Goal: Transaction & Acquisition: Purchase product/service

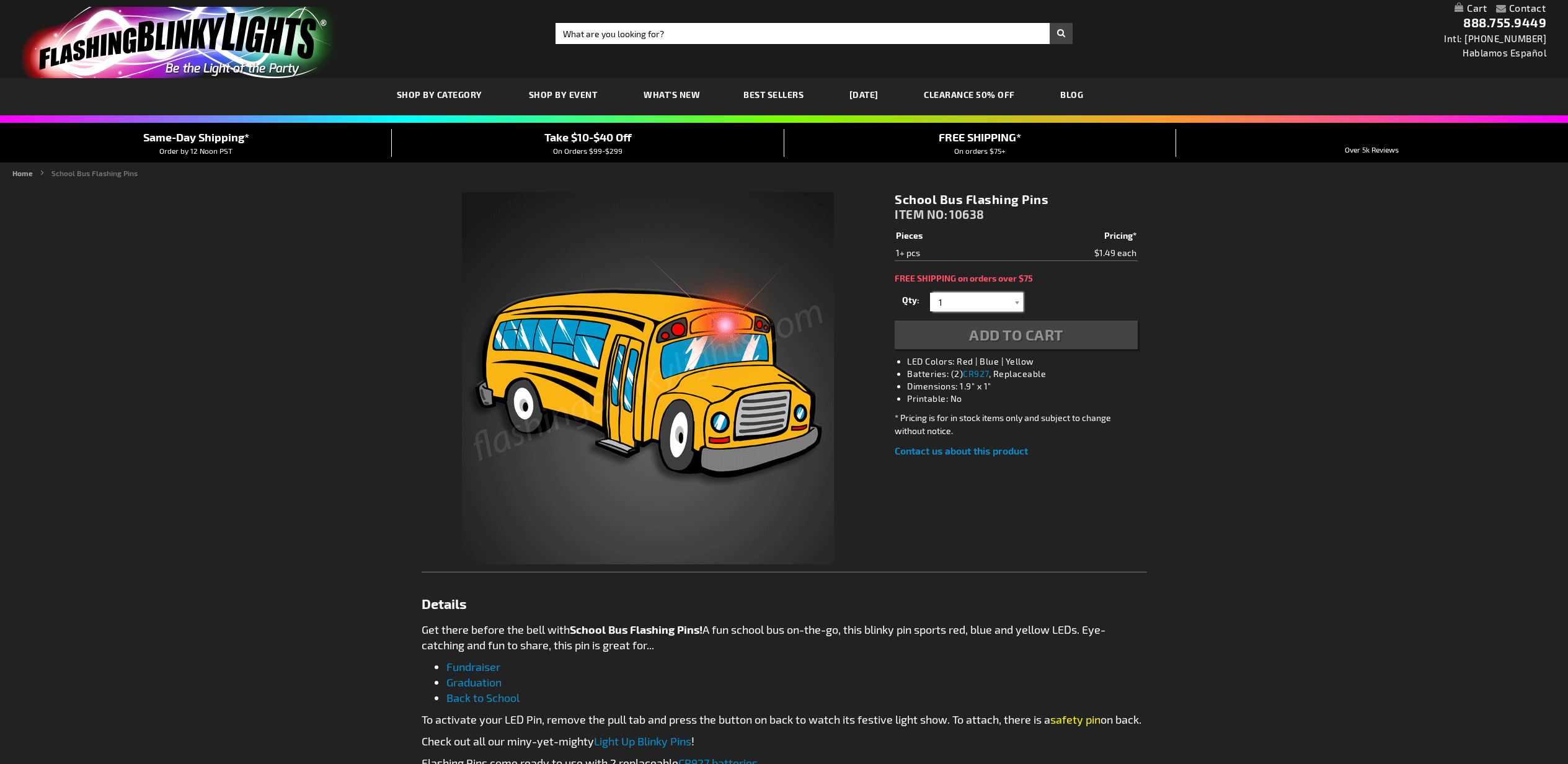
click at [965, 299] on input "1" at bounding box center [978, 302] width 90 height 19
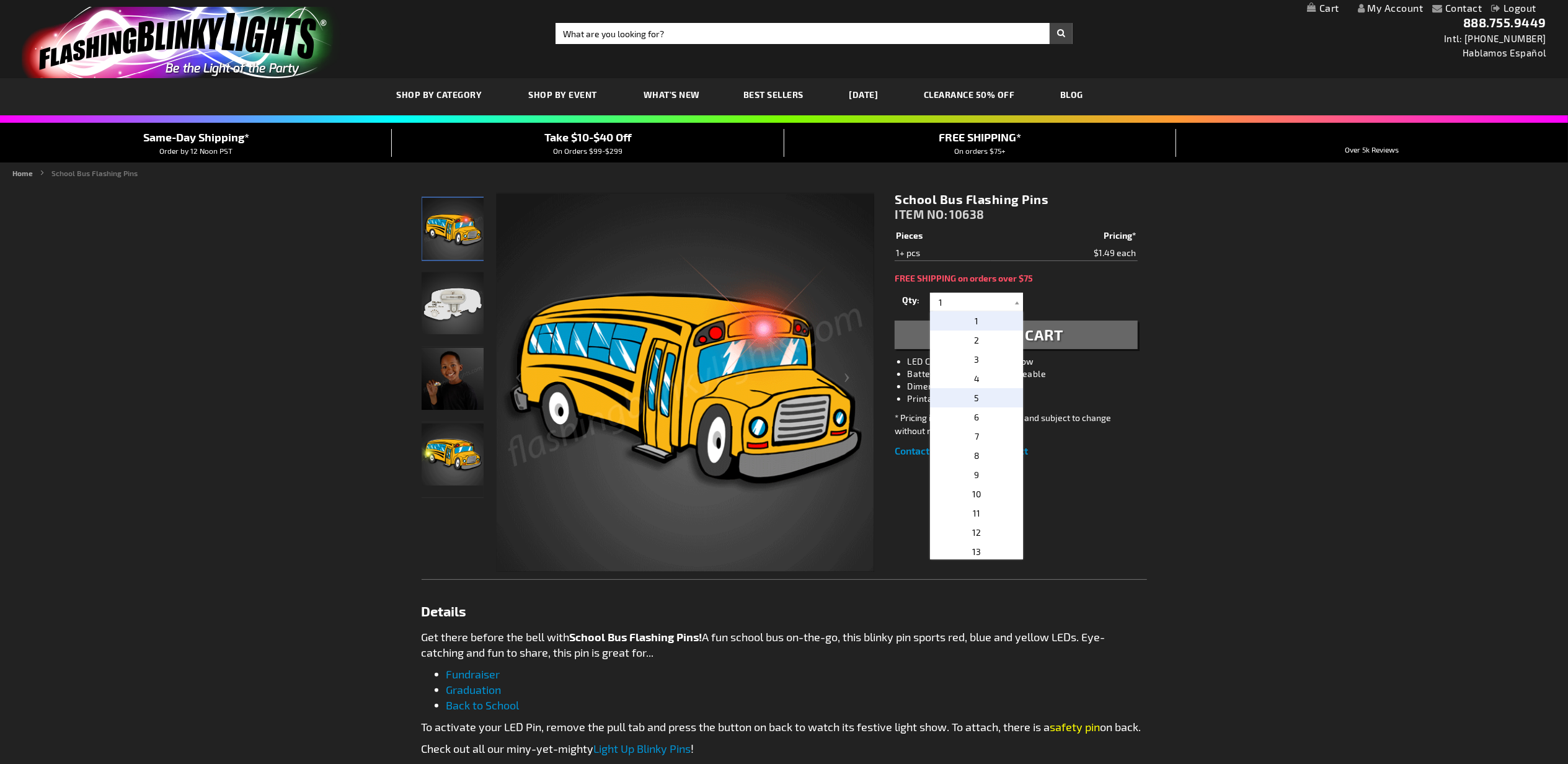
click at [978, 397] on p "5" at bounding box center [976, 398] width 93 height 20
type input "5"
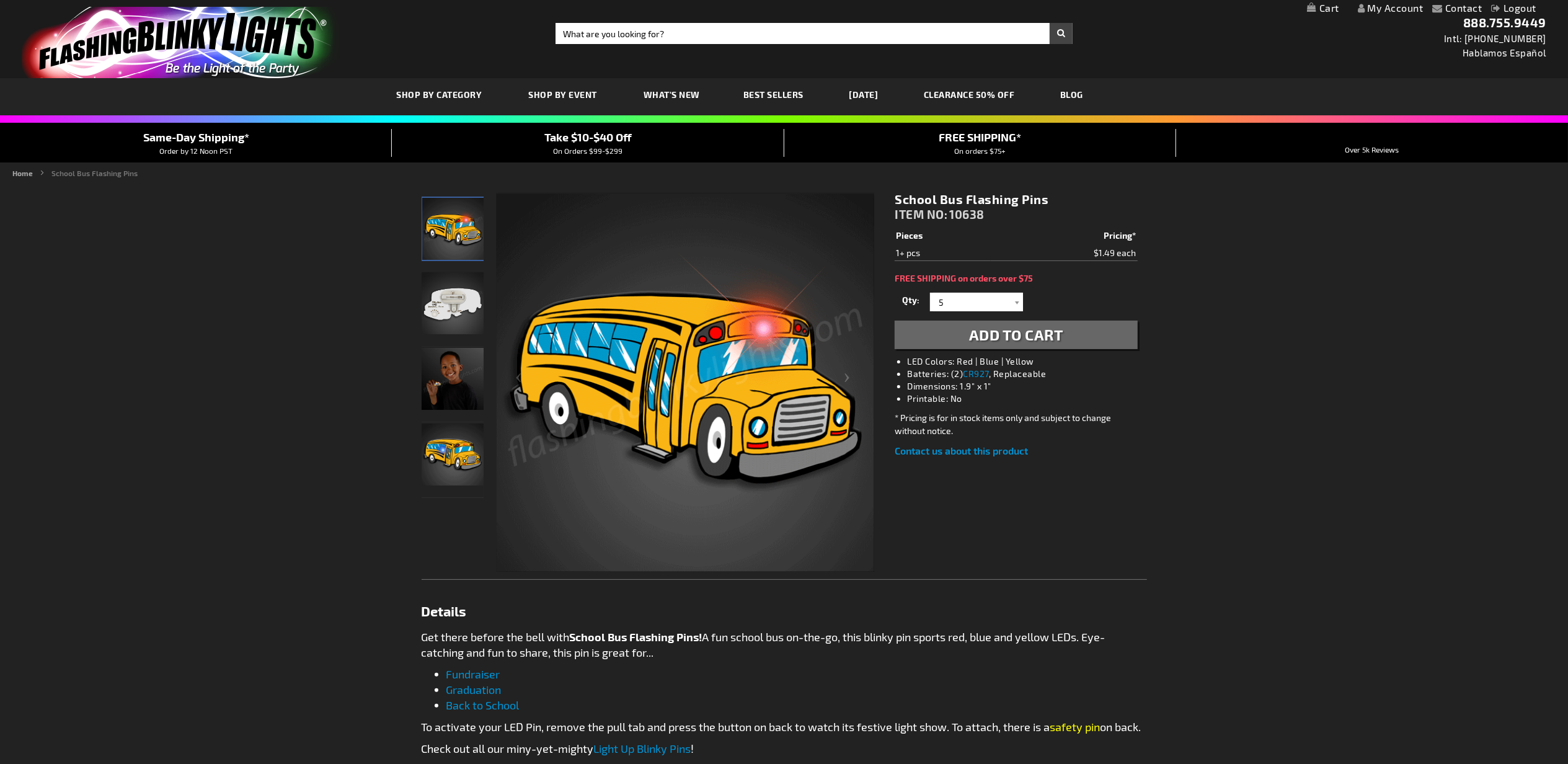
click at [1022, 343] on span "Add to Cart" at bounding box center [1015, 335] width 94 height 18
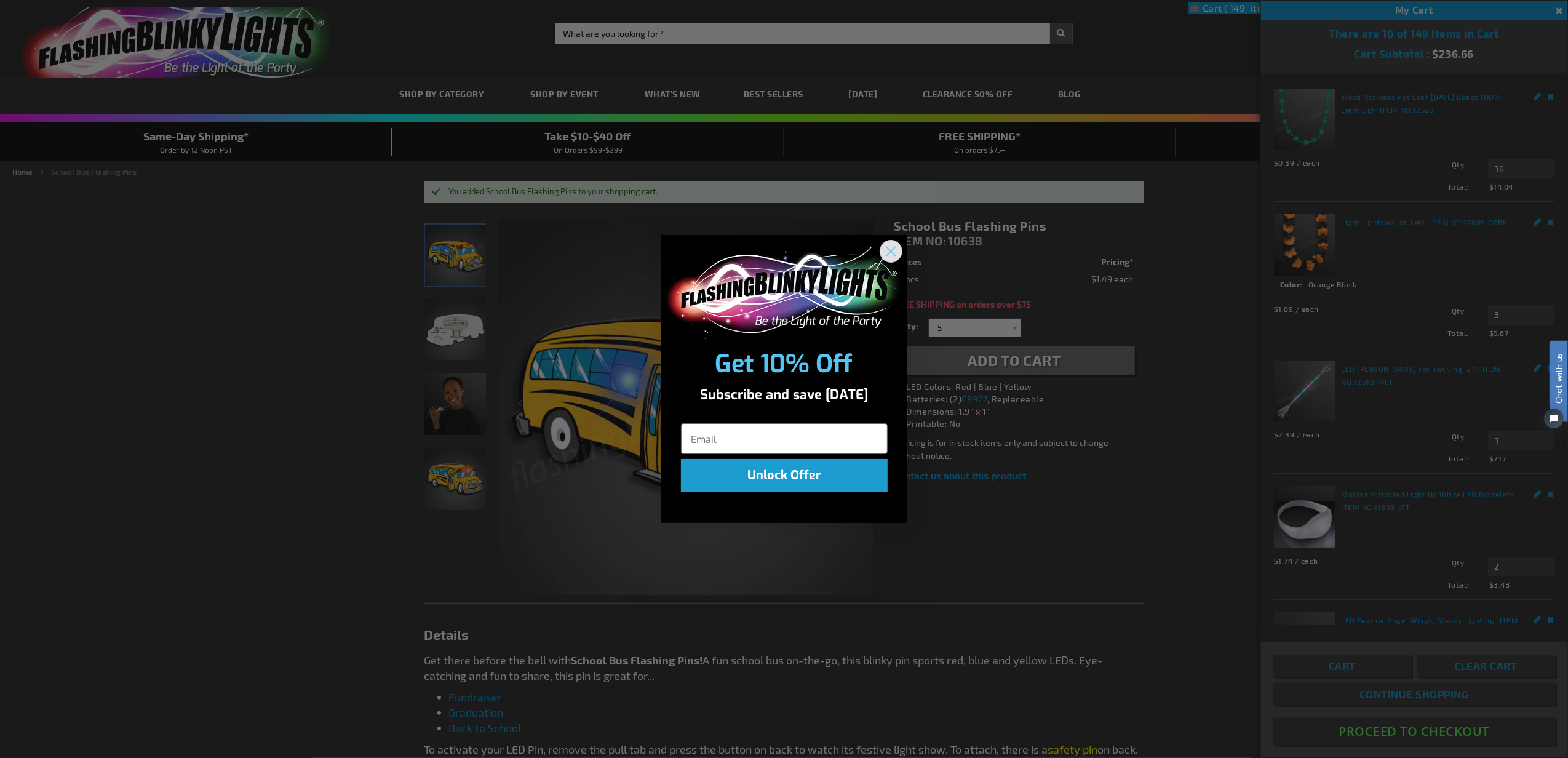
click at [896, 244] on circle "Close dialog" at bounding box center [890, 250] width 20 height 20
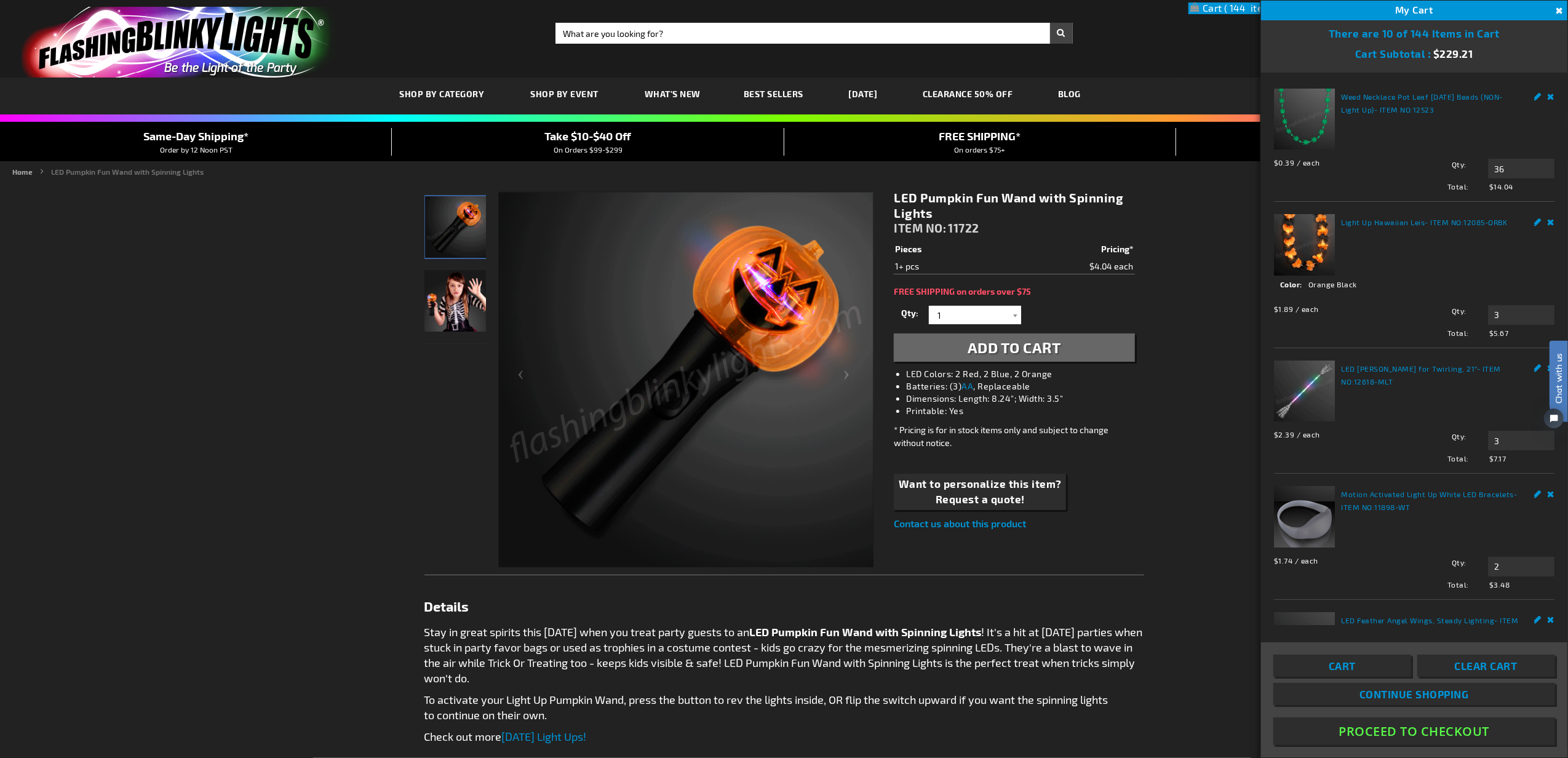
drag, startPoint x: 1357, startPoint y: 661, endPoint x: 1344, endPoint y: 626, distance: 37.3
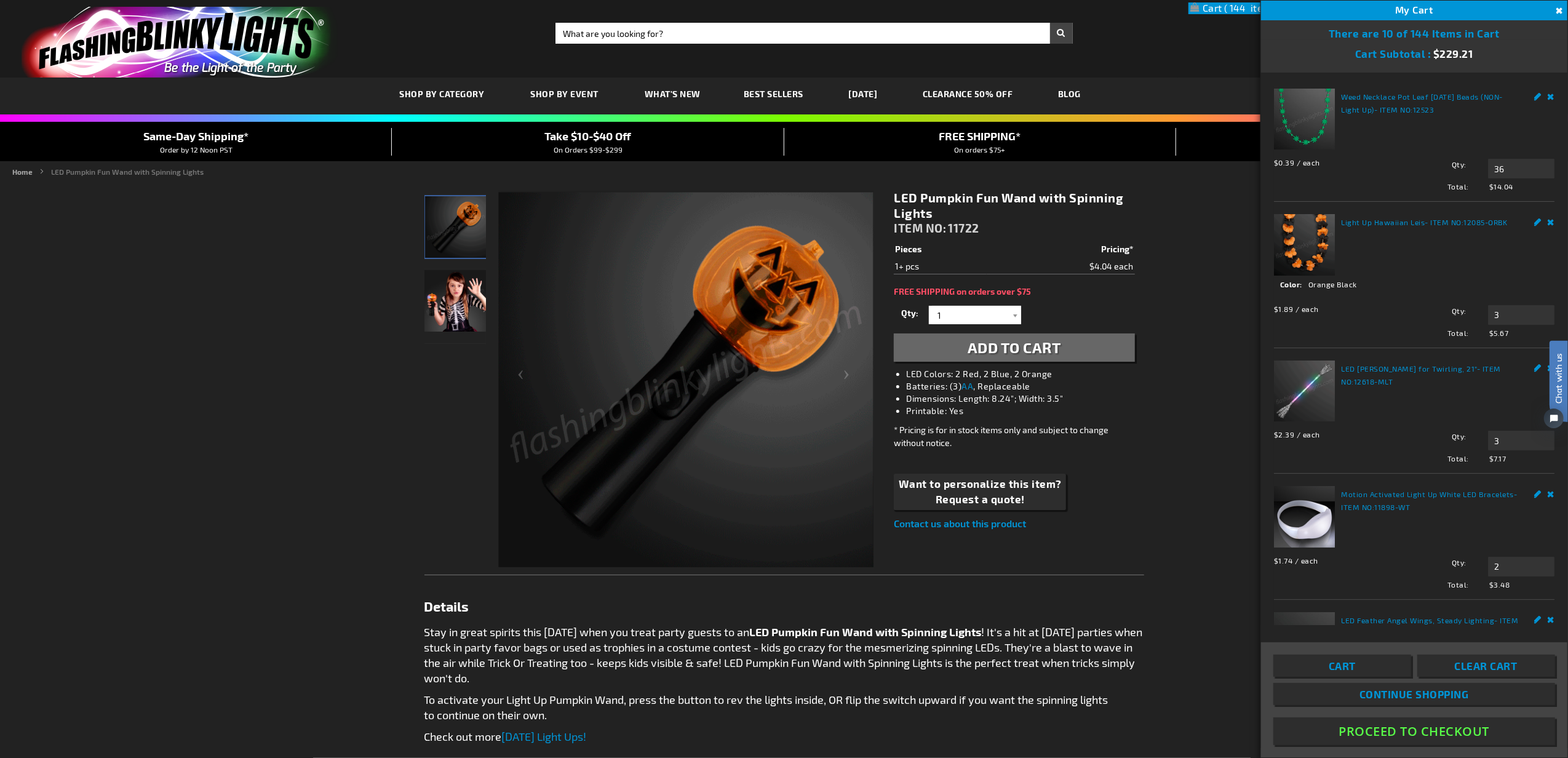
click at [1357, 661] on link "Cart" at bounding box center [1342, 666] width 138 height 22
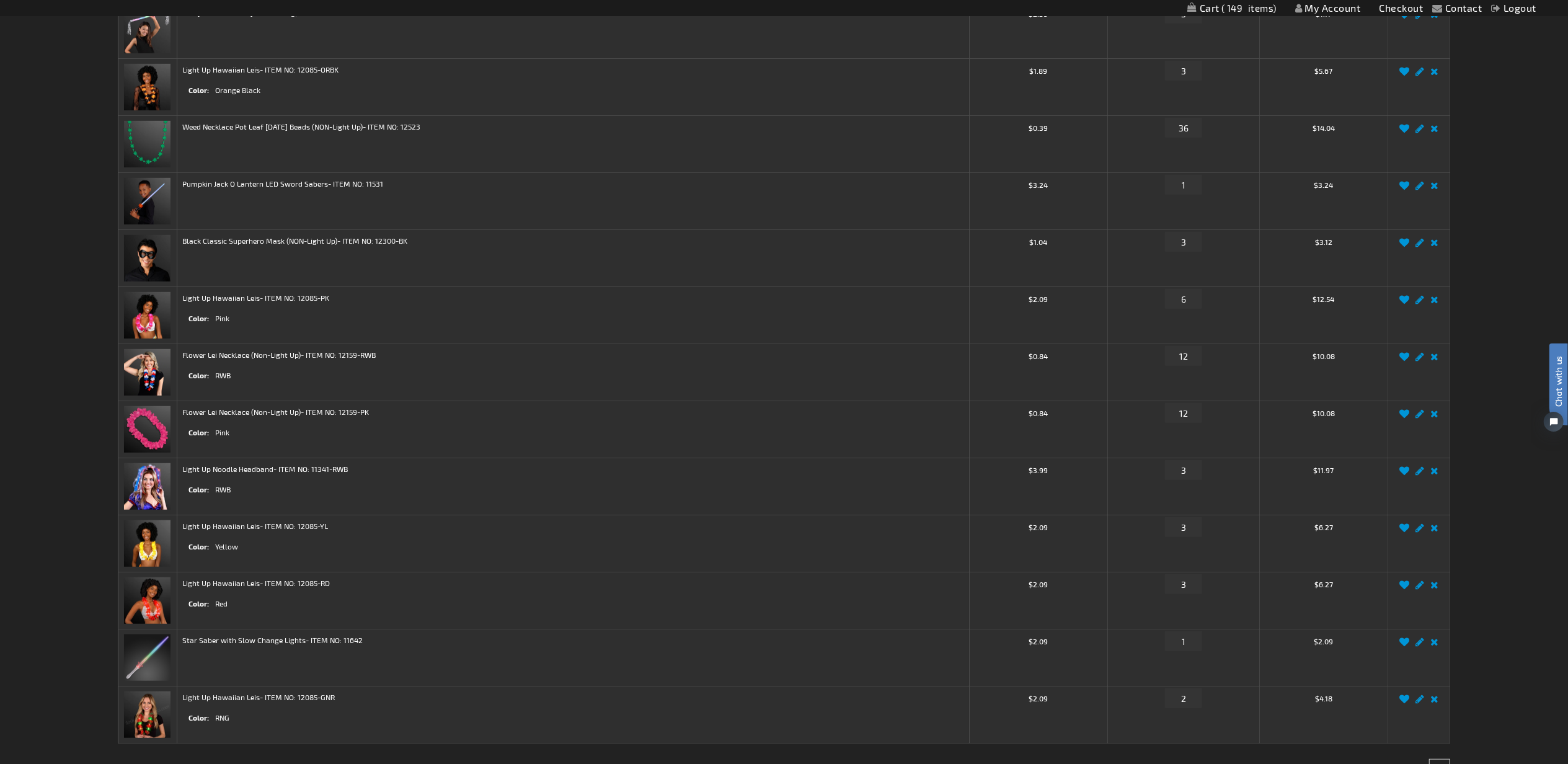
scroll to position [826, 0]
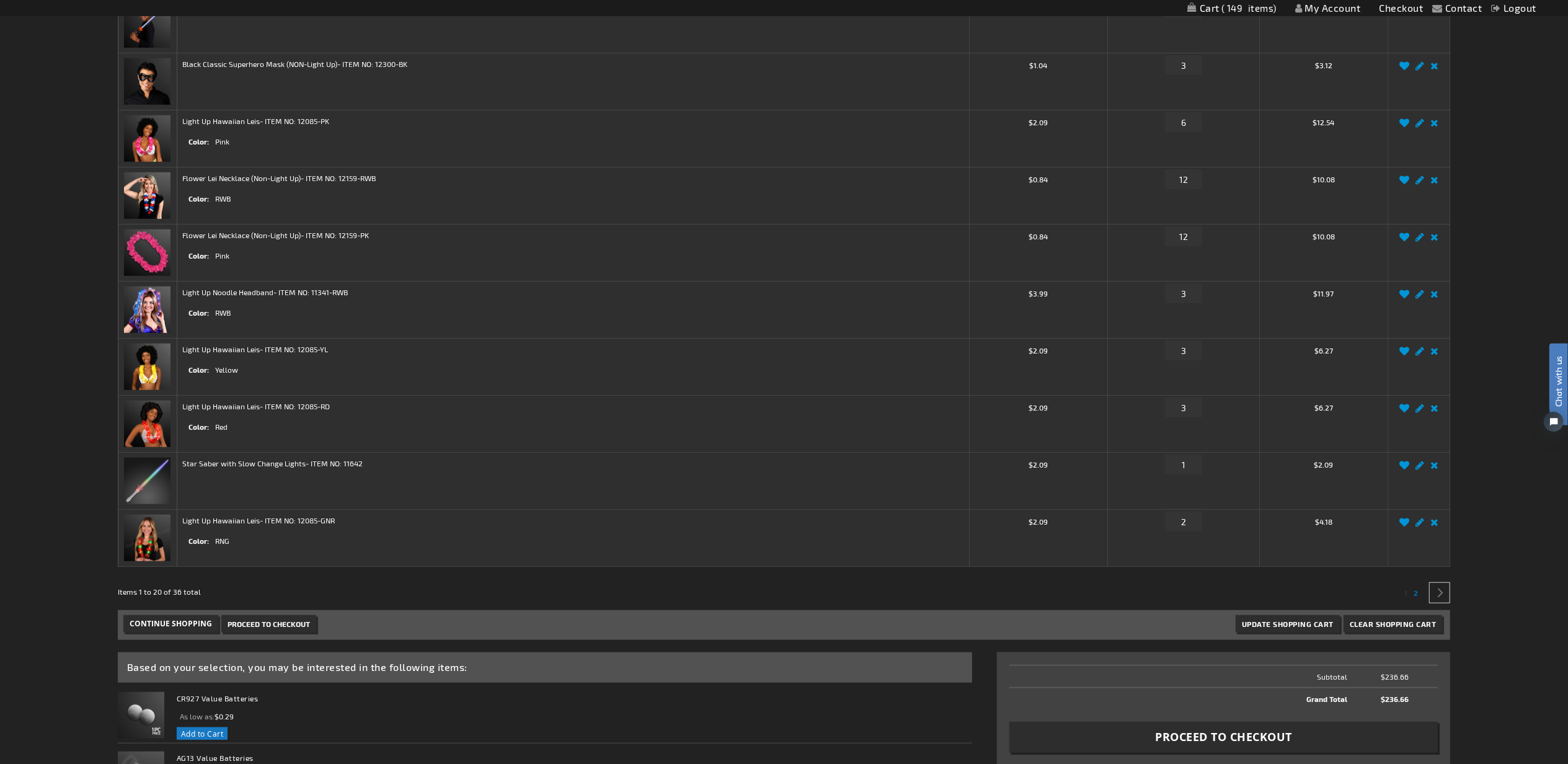
click at [1417, 596] on span "2" at bounding box center [1415, 592] width 5 height 8
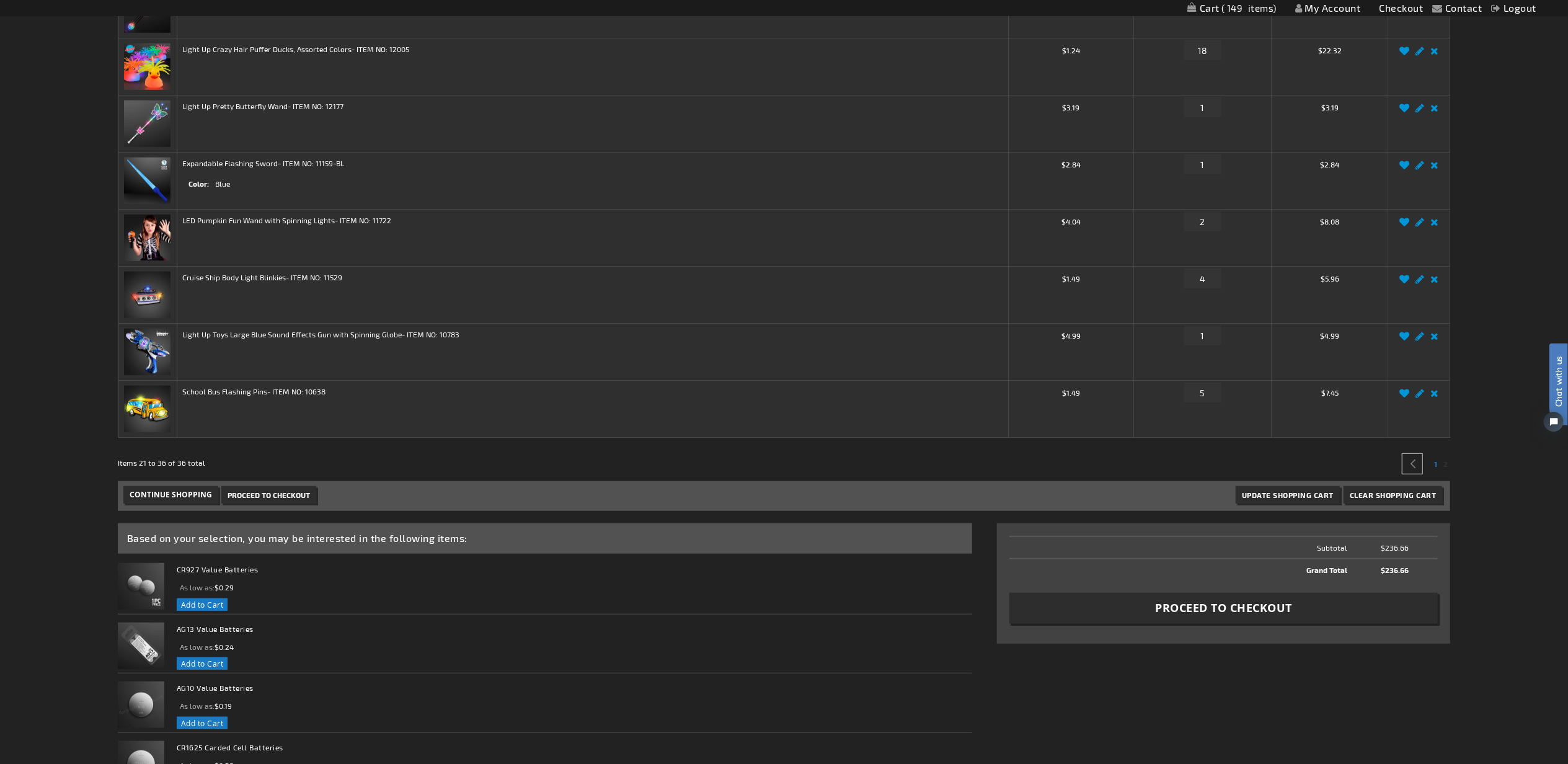
scroll to position [551, 0]
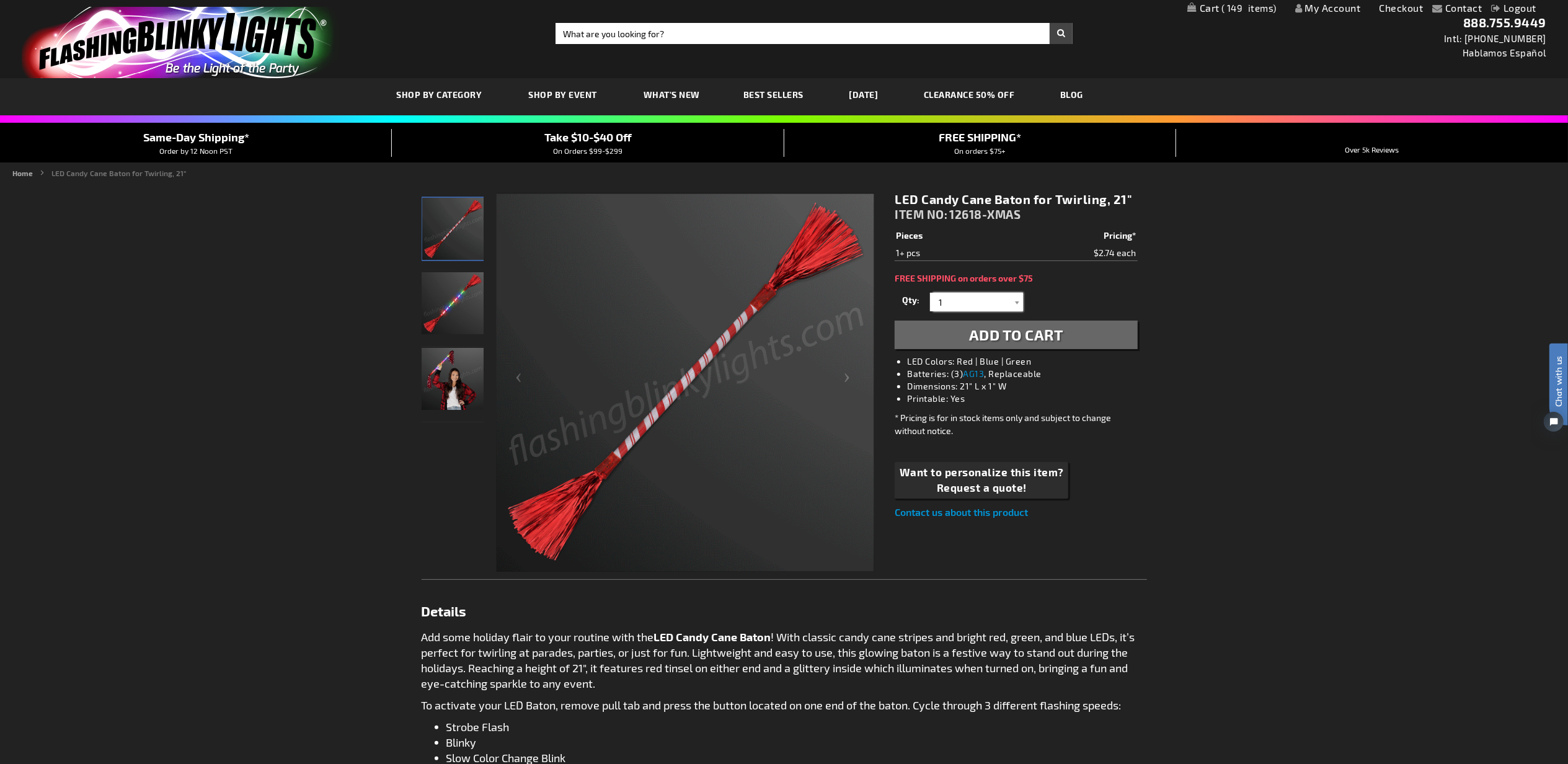
click at [968, 303] on input "1" at bounding box center [978, 302] width 90 height 19
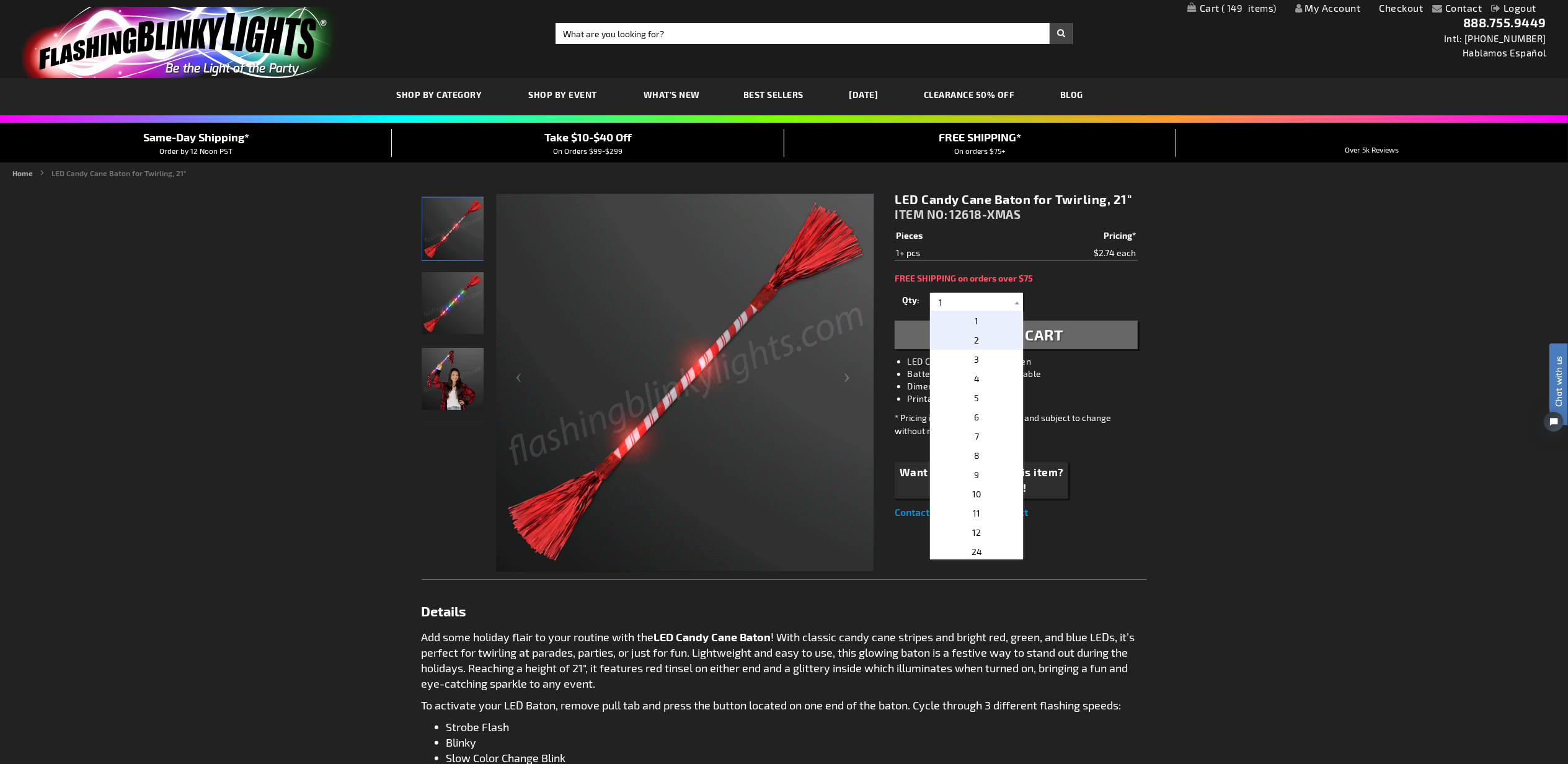
click at [976, 341] on p "2" at bounding box center [976, 340] width 93 height 20
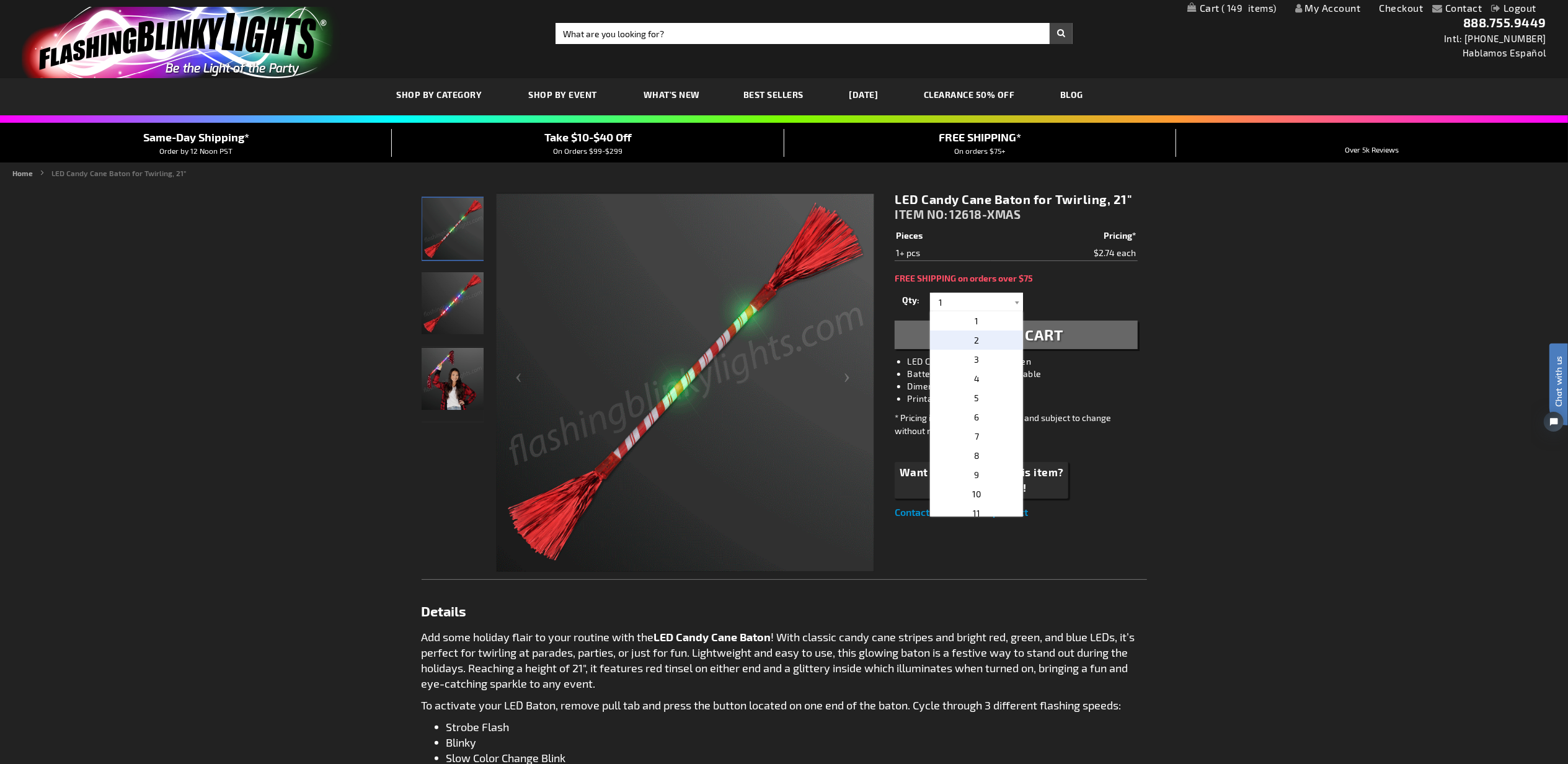
type input "2"
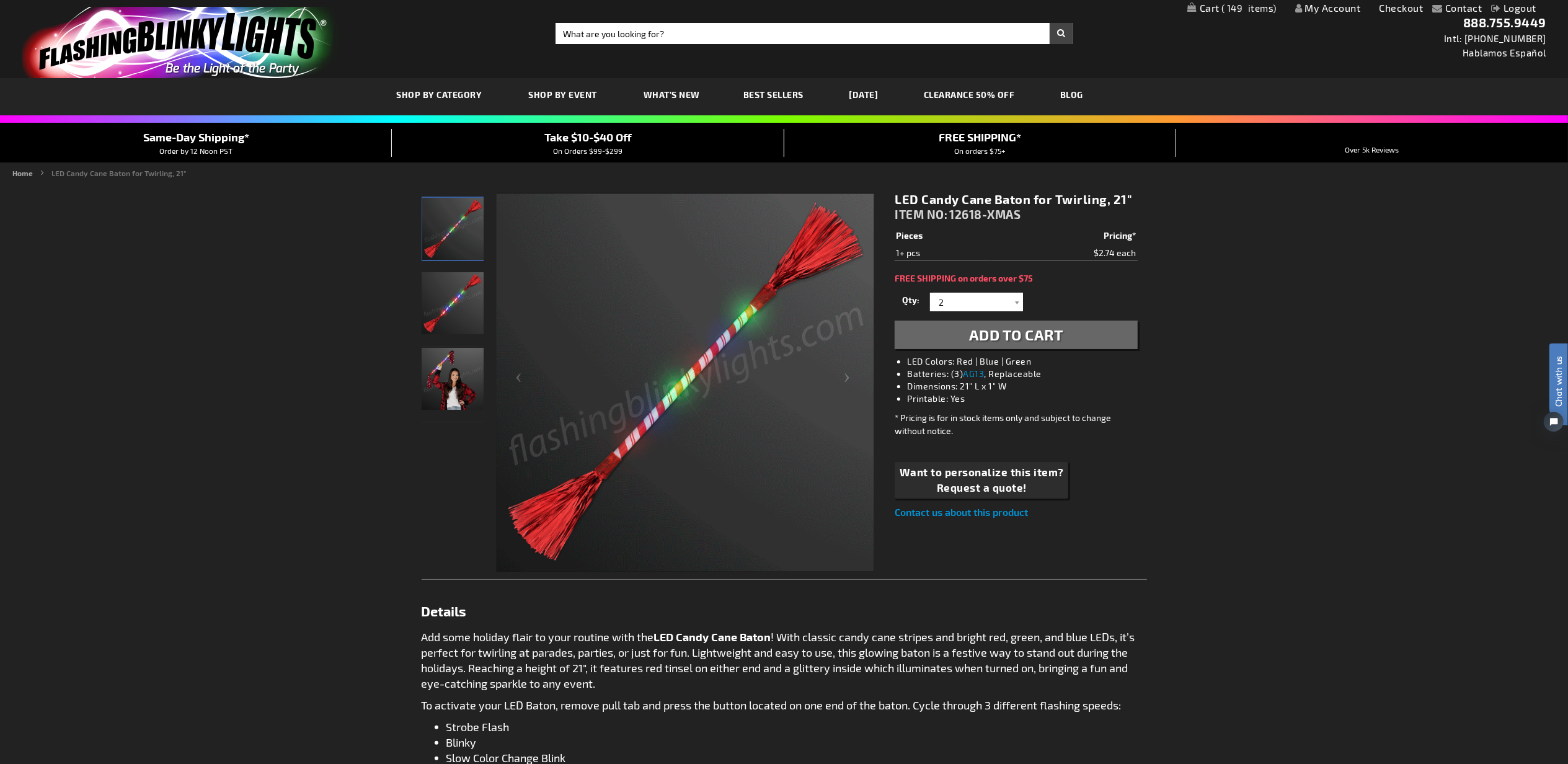
click at [1024, 341] on span "Add to Cart" at bounding box center [1015, 335] width 94 height 18
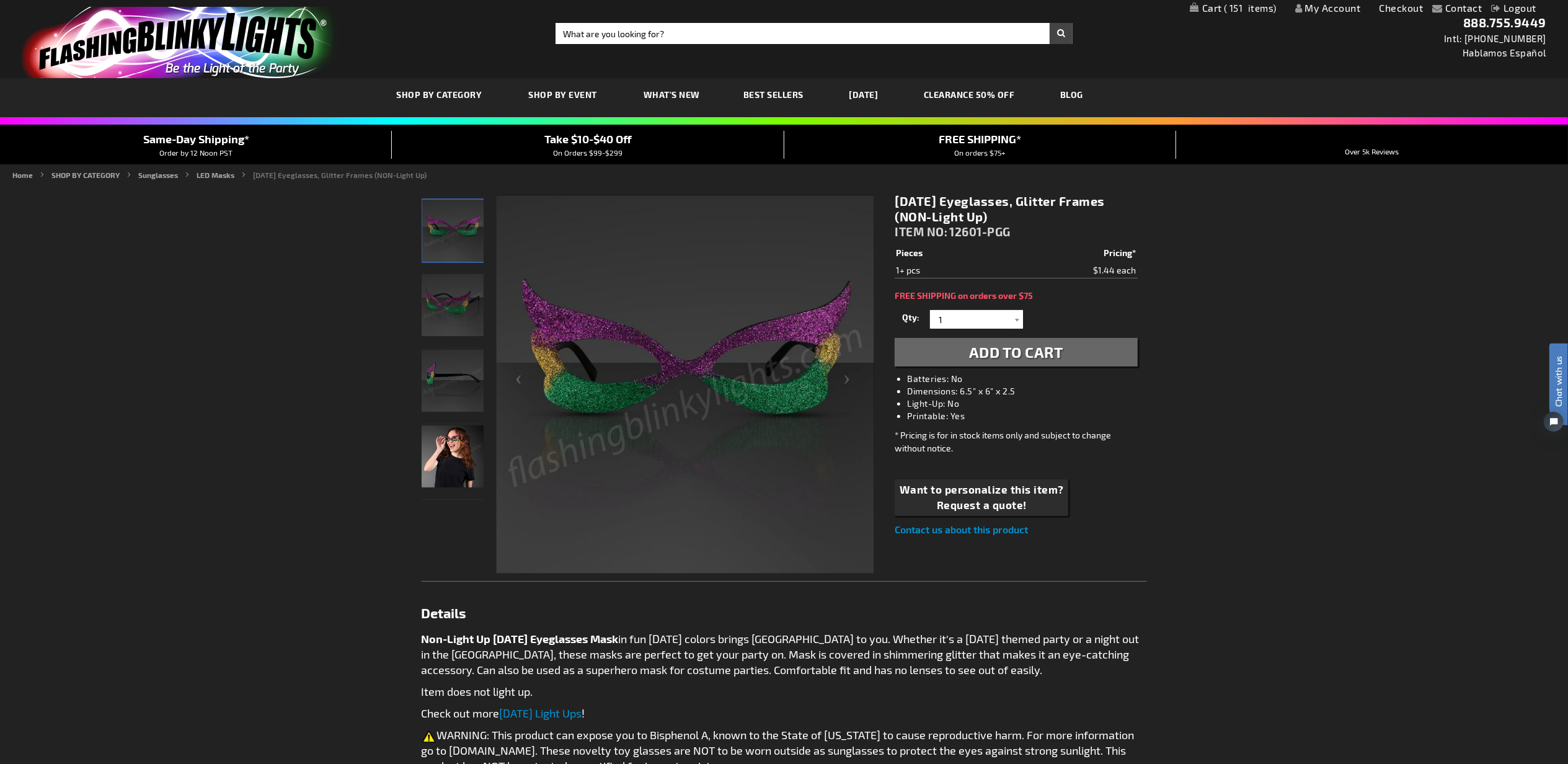
drag, startPoint x: 1005, startPoint y: 349, endPoint x: 1039, endPoint y: 212, distance: 141.2
click at [1007, 347] on span "Add to Cart" at bounding box center [1015, 352] width 94 height 18
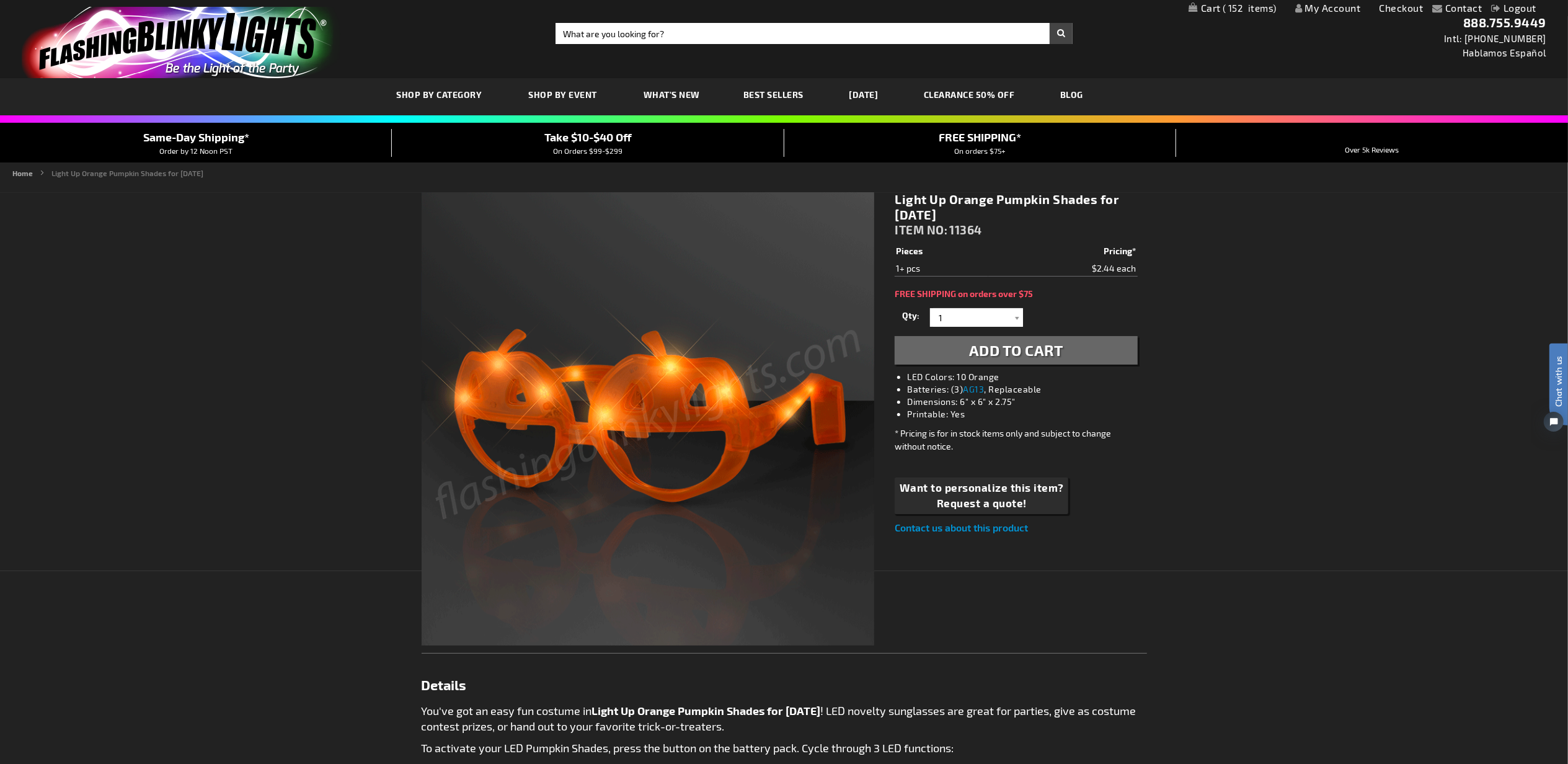
drag, startPoint x: 1071, startPoint y: 356, endPoint x: 1081, endPoint y: 46, distance: 310.2
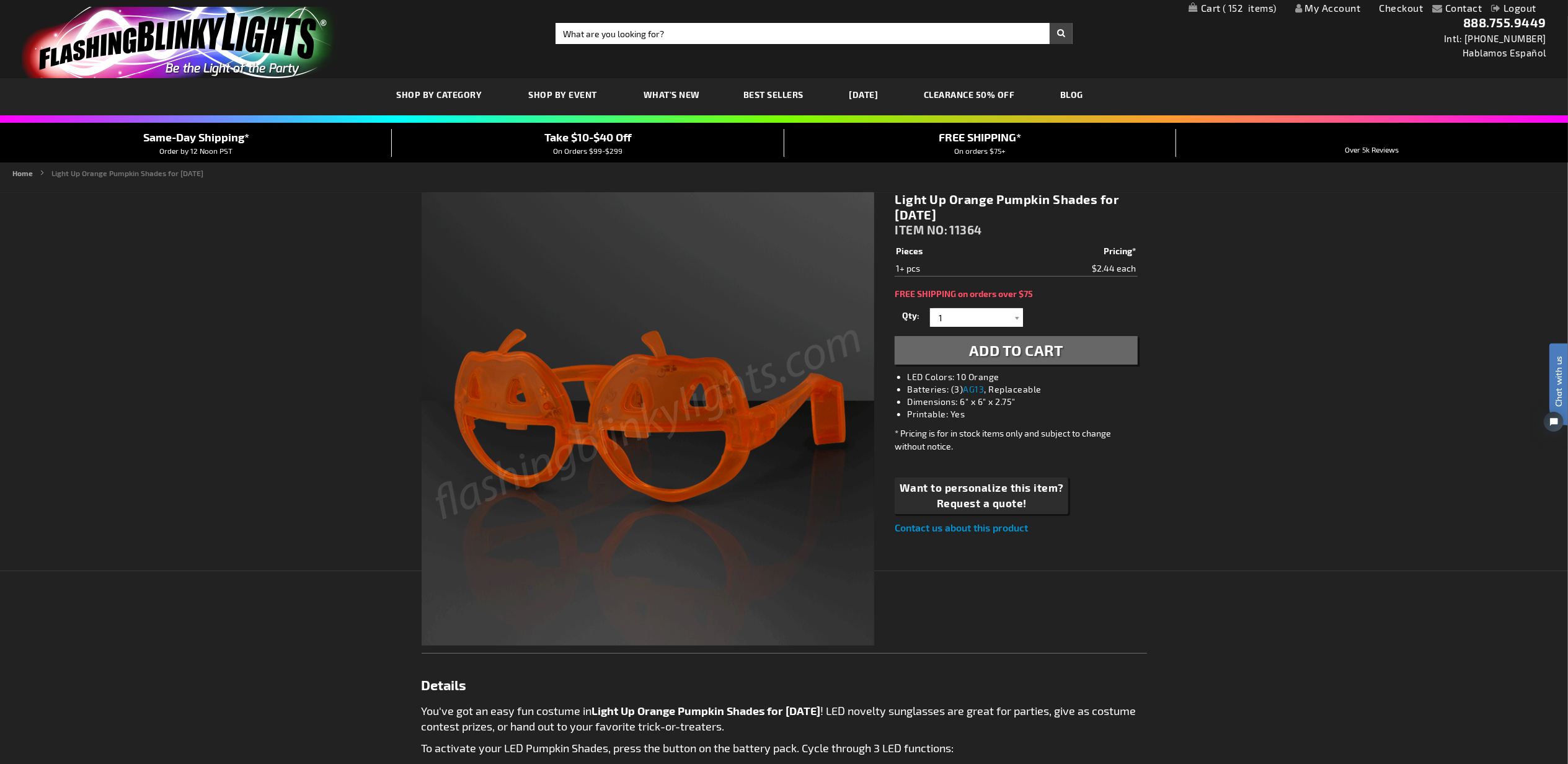
click at [1071, 356] on button "Add to Cart" at bounding box center [1015, 350] width 242 height 29
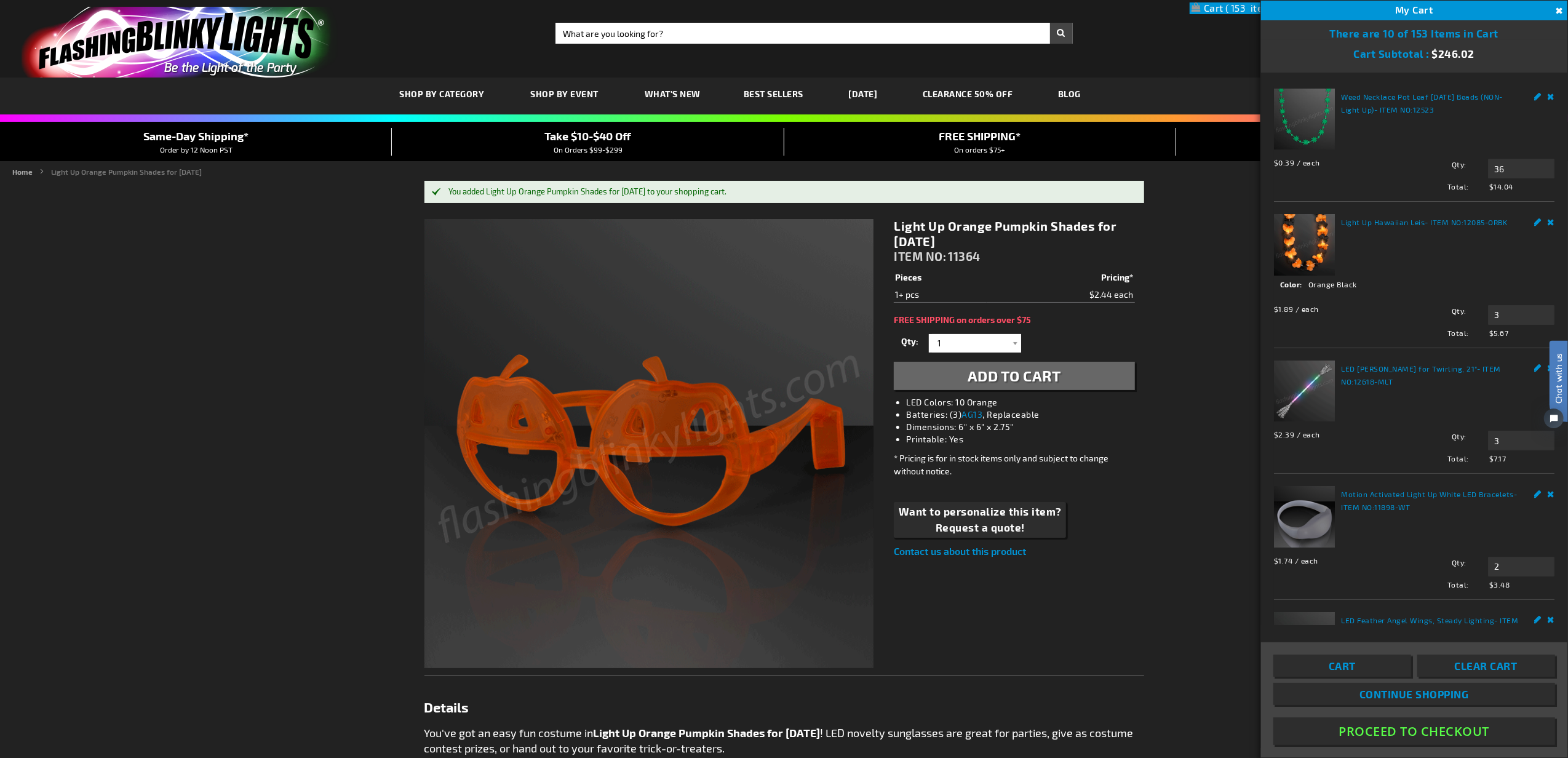
click at [1356, 670] on link "Cart" at bounding box center [1342, 666] width 138 height 22
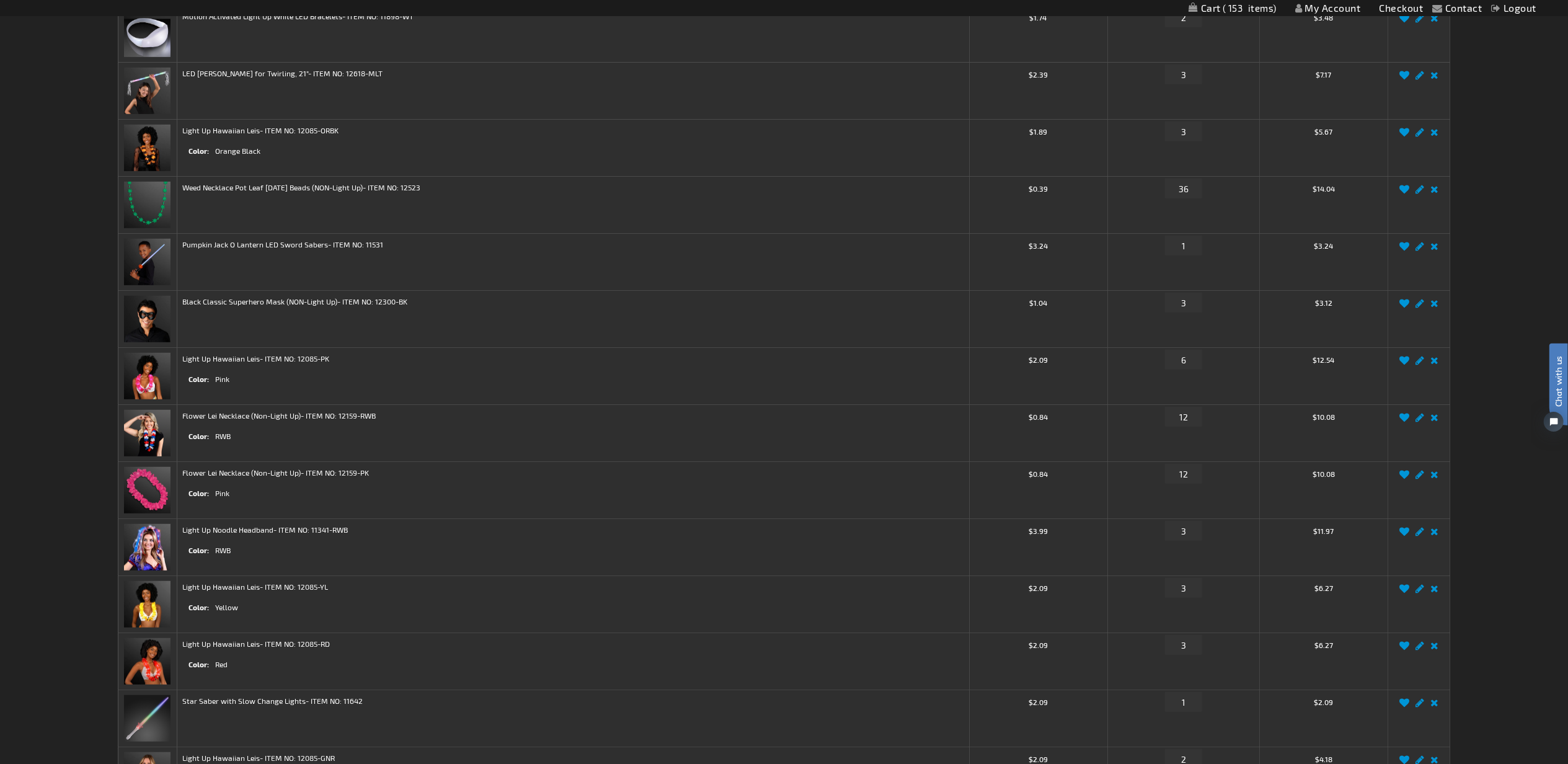
scroll to position [826, 0]
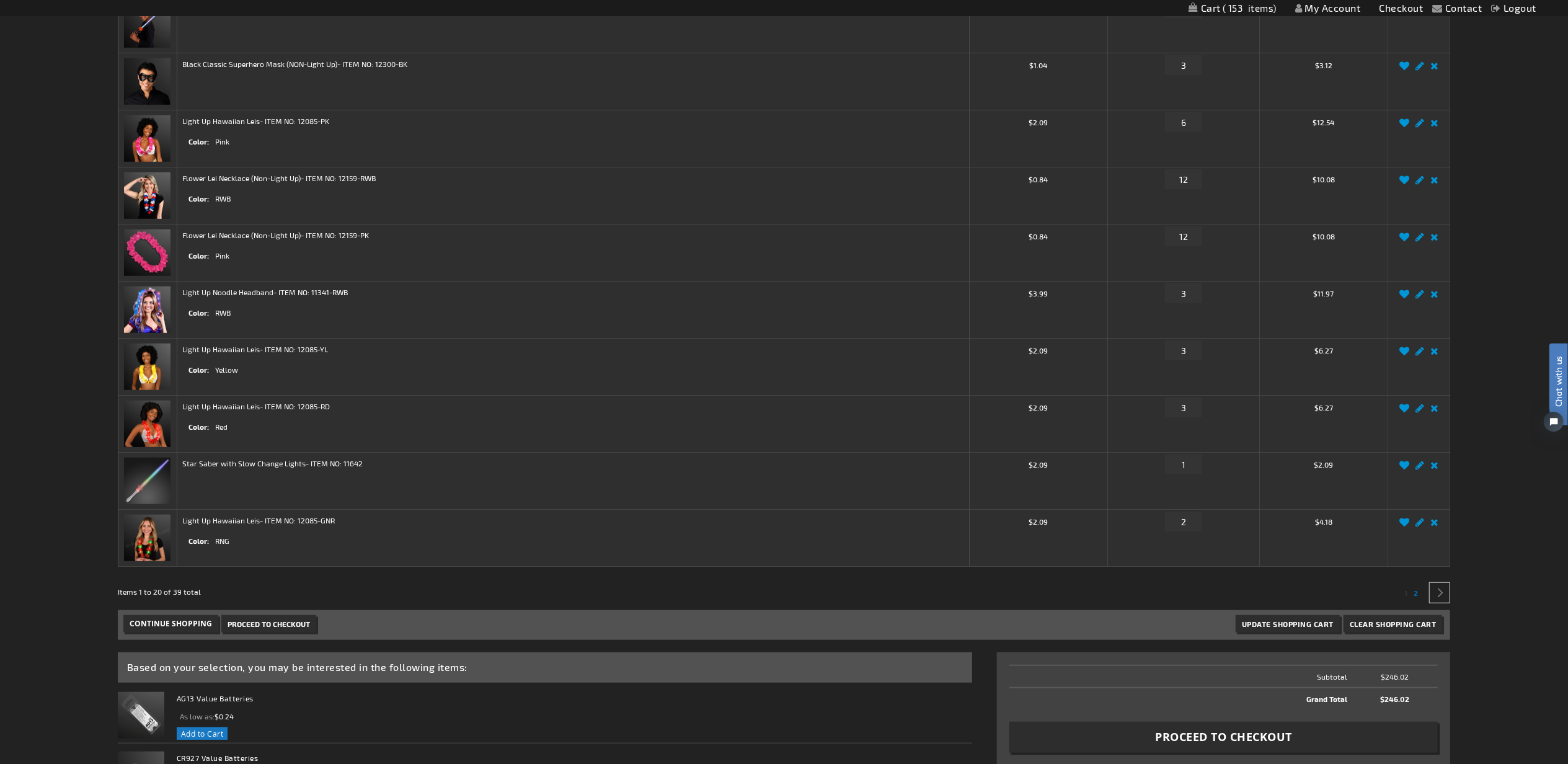
click at [1417, 597] on span "2" at bounding box center [1415, 592] width 5 height 8
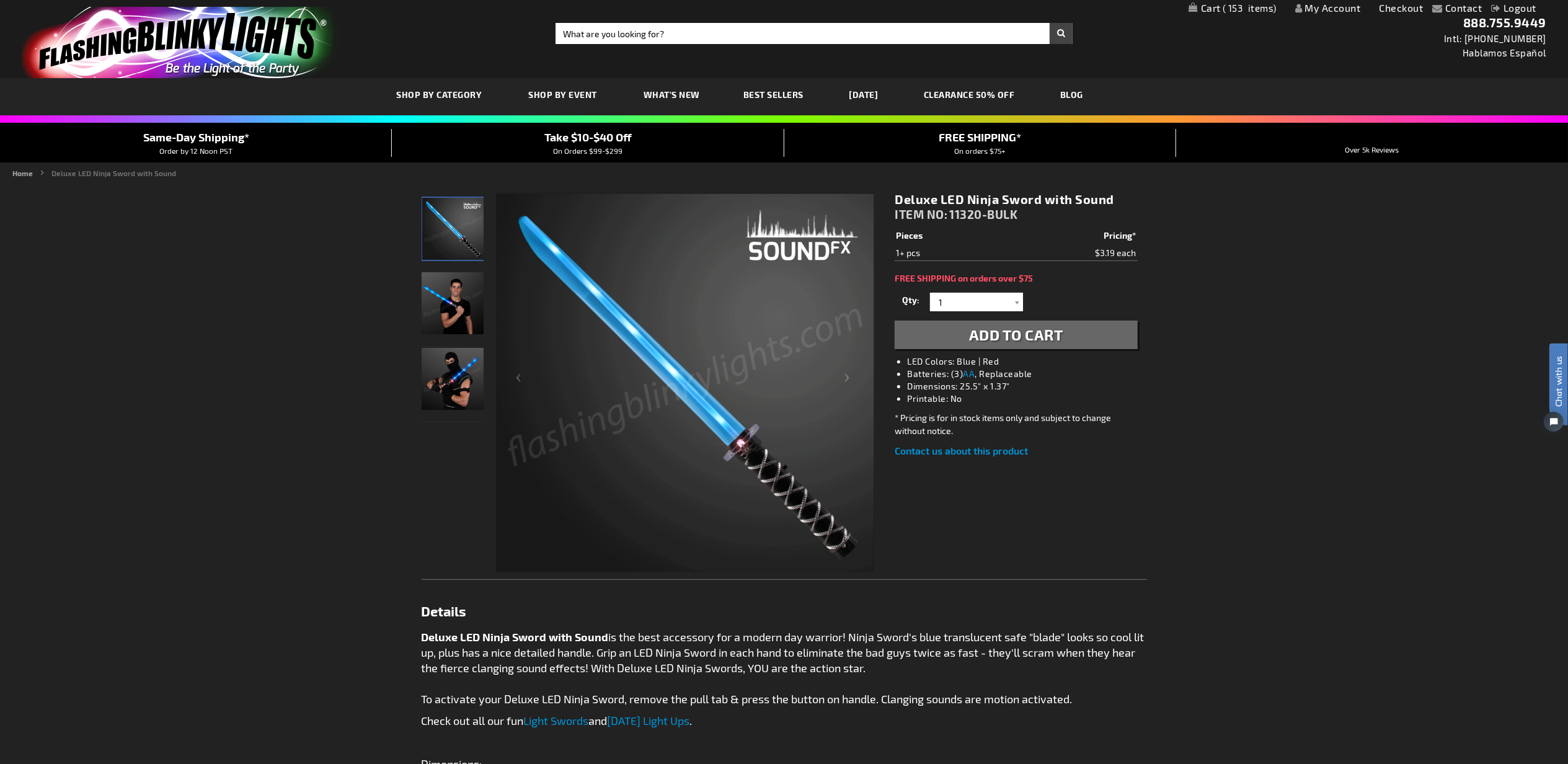
click at [983, 328] on span "Add to Cart" at bounding box center [1015, 335] width 94 height 18
